Goal: Check status: Check status

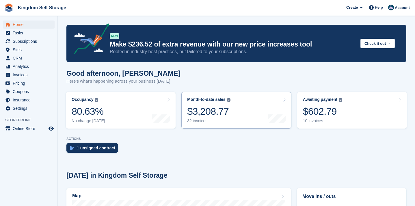
click at [243, 110] on link "Month-to-date sales The sum of all finalised invoices generated this month to d…" at bounding box center [236, 110] width 110 height 37
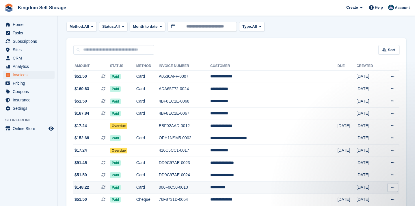
scroll to position [15, 0]
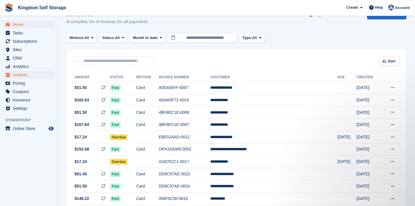
click at [22, 26] on span "Home" at bounding box center [30, 24] width 35 height 8
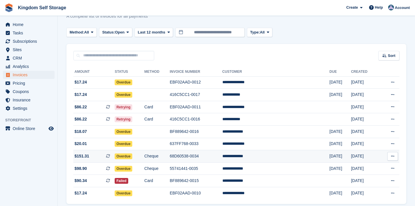
scroll to position [20, 0]
click at [198, 157] on td "68D60538-0034" at bounding box center [196, 156] width 52 height 12
click at [259, 150] on td "**********" at bounding box center [275, 156] width 107 height 12
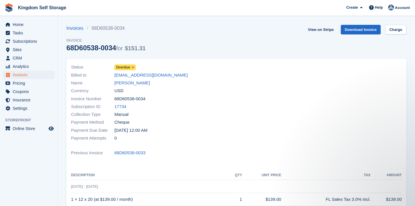
click at [134, 69] on icon at bounding box center [132, 66] width 3 height 3
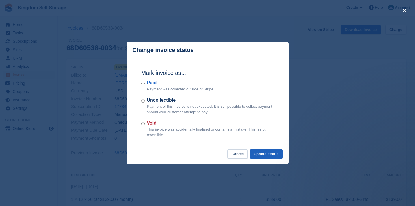
click at [263, 153] on button "Update status" at bounding box center [266, 154] width 33 height 10
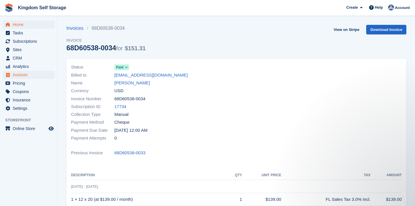
click at [22, 27] on span "Home" at bounding box center [30, 24] width 35 height 8
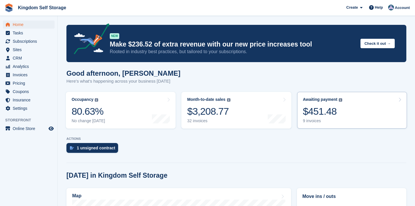
click at [355, 118] on link "Awaiting payment The total outstanding balance on all open invoices. $451.48 9 …" at bounding box center [352, 110] width 110 height 37
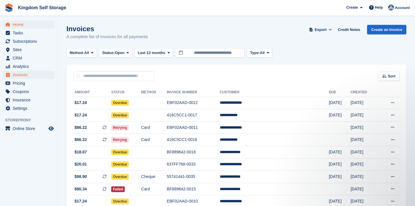
click at [21, 26] on span "Home" at bounding box center [30, 24] width 35 height 8
